Goal: Information Seeking & Learning: Learn about a topic

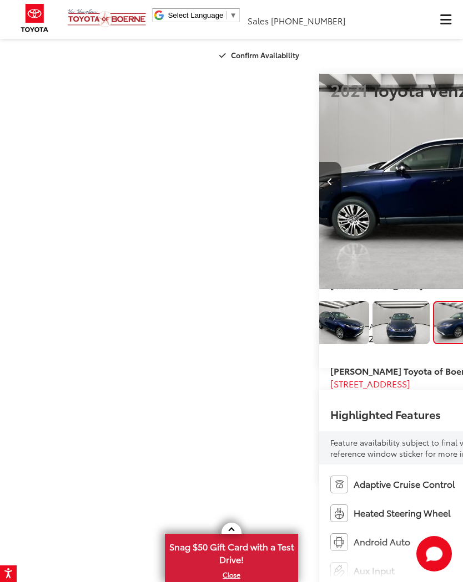
scroll to position [0, 8]
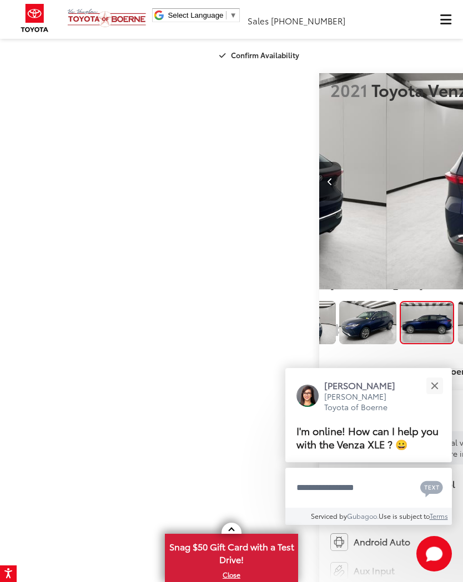
scroll to position [0, 105]
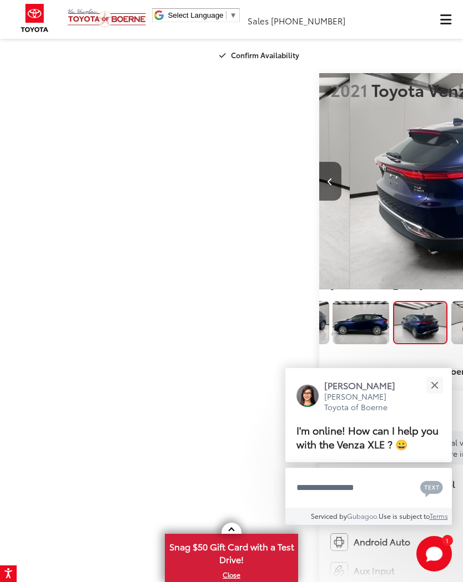
scroll to position [0, 202]
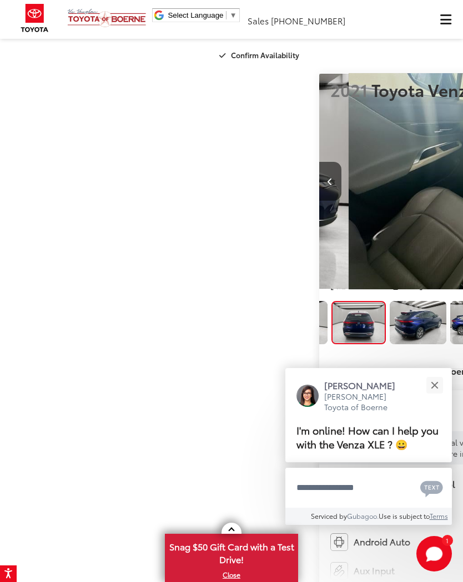
scroll to position [0, 299]
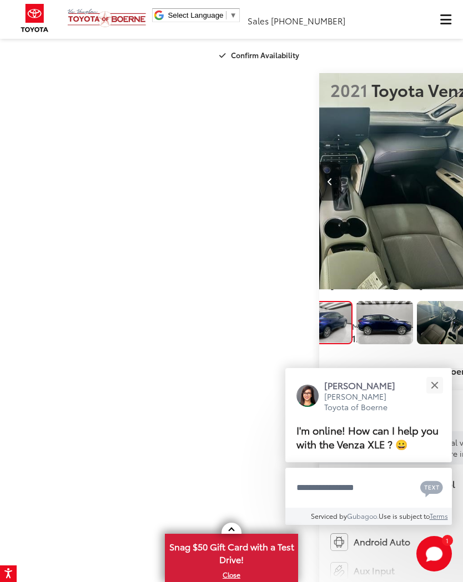
scroll to position [0, 397]
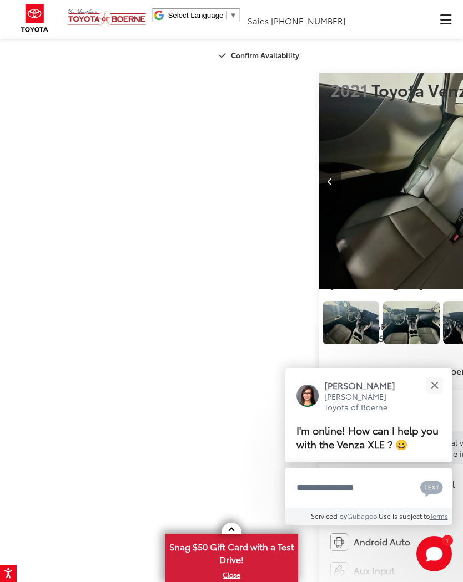
scroll to position [0, 494]
